Goal: Check status

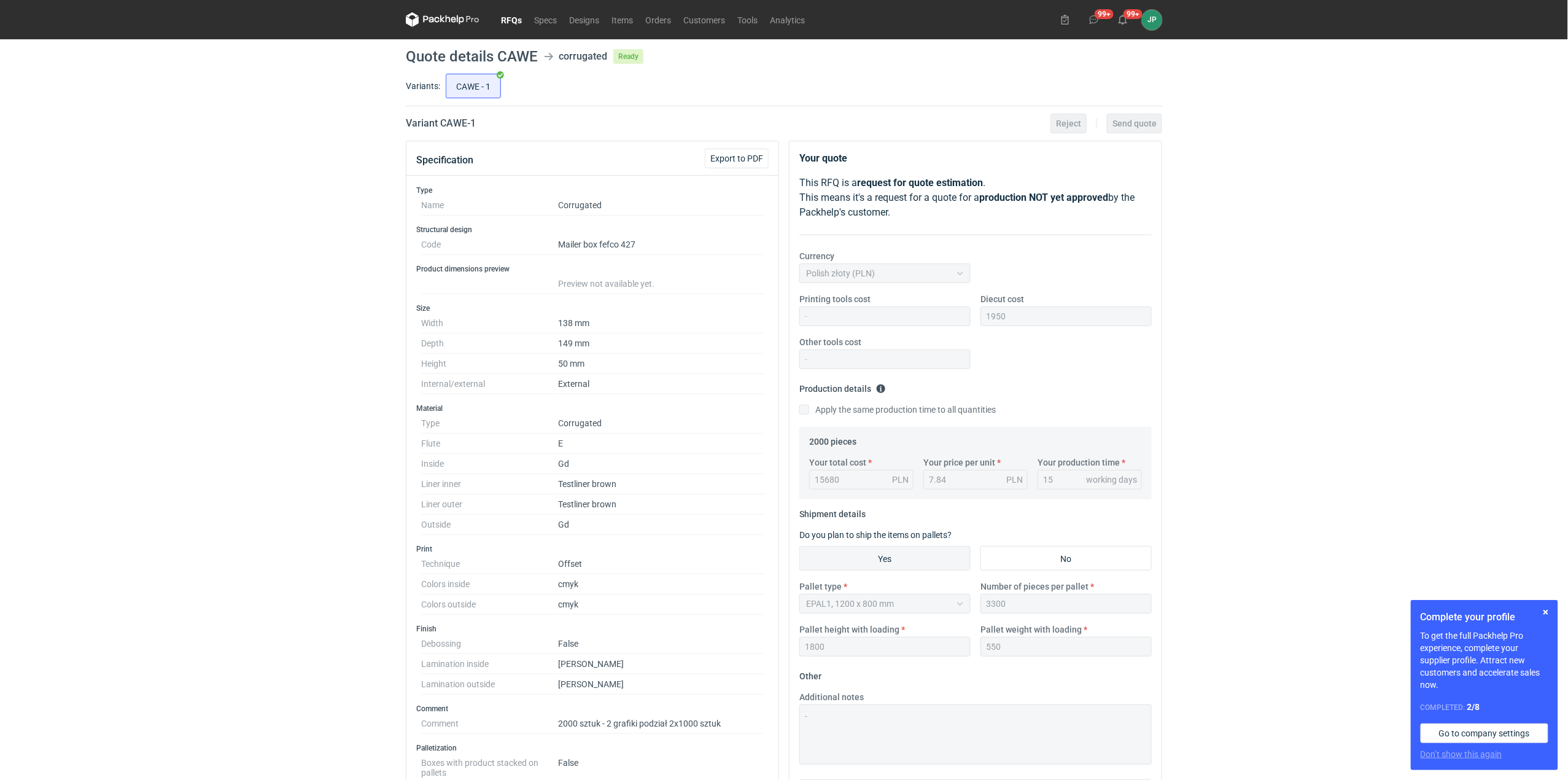
click at [507, 22] on link "RFQs" at bounding box center [511, 19] width 33 height 15
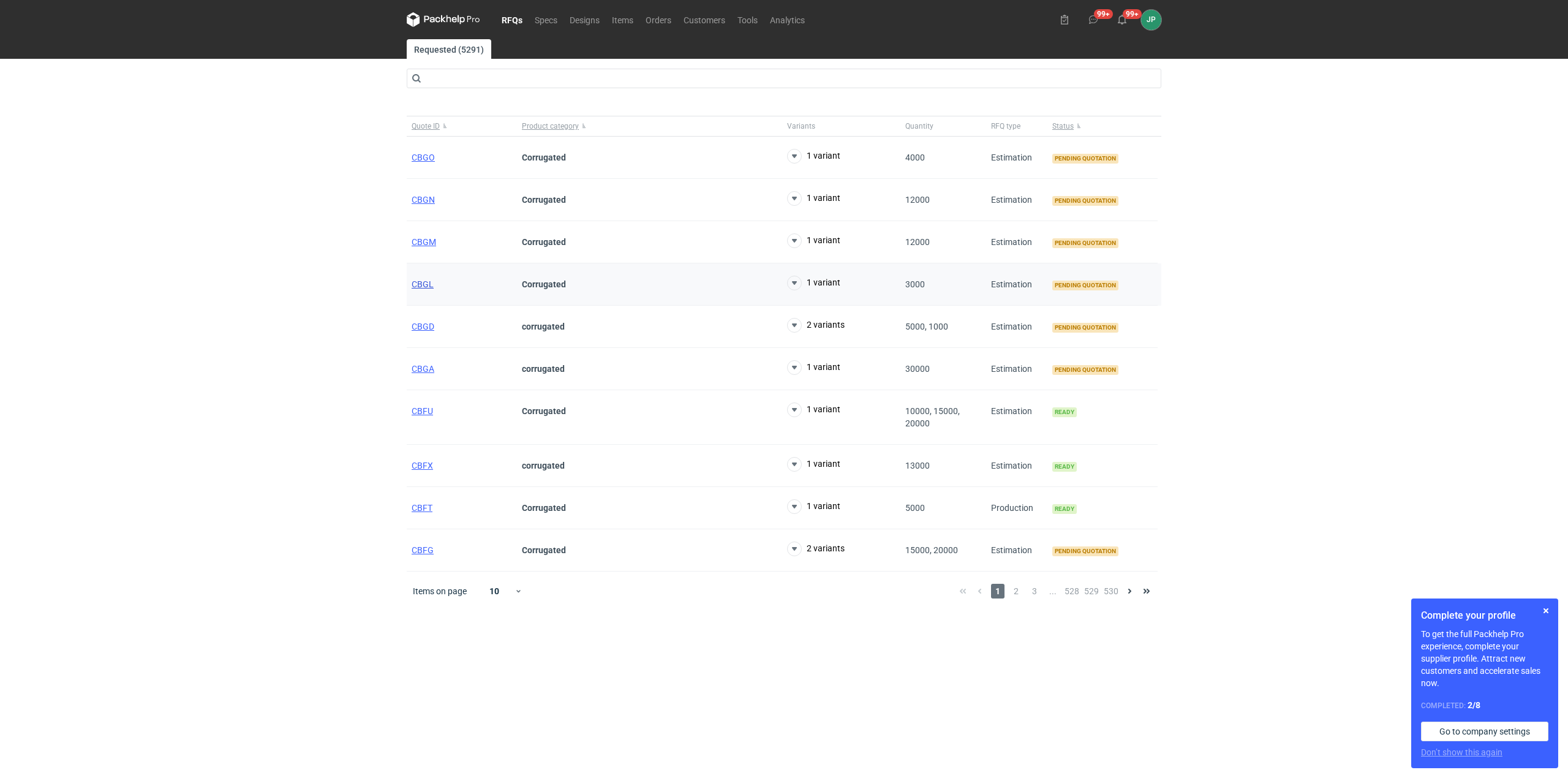
click at [427, 283] on span "CBGL" at bounding box center [423, 284] width 22 height 10
